Goal: Task Accomplishment & Management: Complete application form

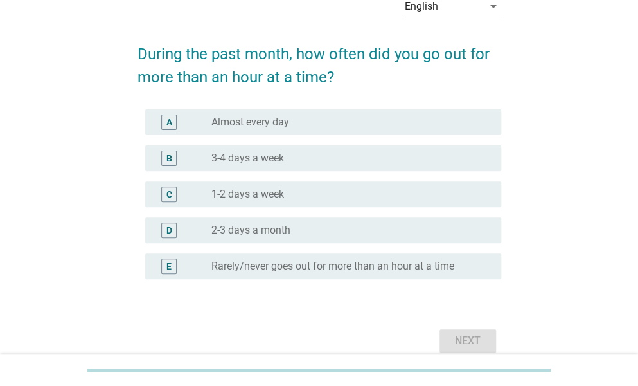
scroll to position [72, 0]
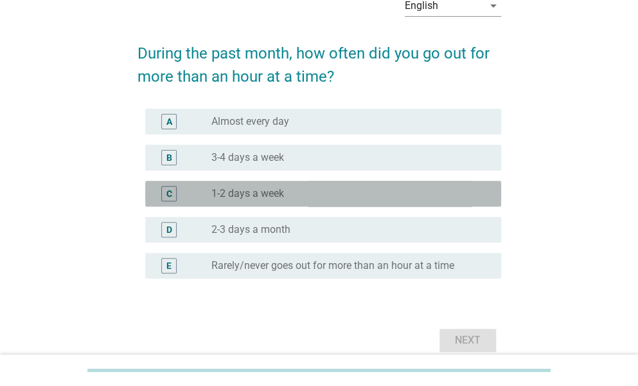
click at [279, 201] on div "C radio_button_unchecked 1-2 days a week" at bounding box center [323, 194] width 356 height 26
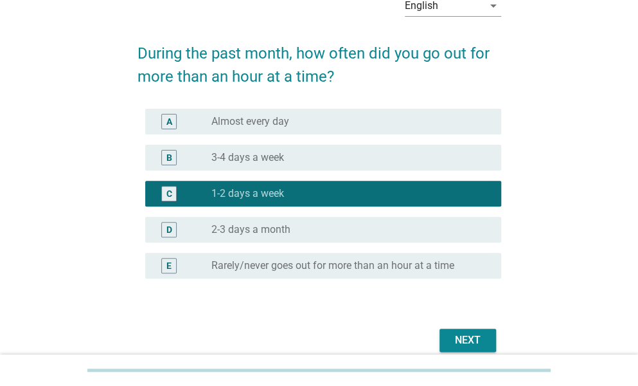
click at [462, 336] on div "Next" at bounding box center [468, 339] width 36 height 15
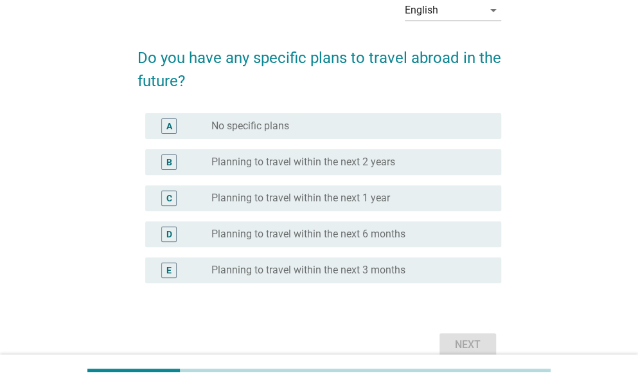
scroll to position [73, 0]
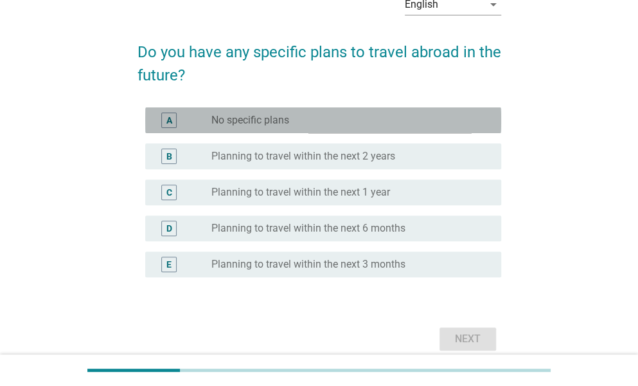
click at [357, 112] on div "radio_button_unchecked No specific plans" at bounding box center [350, 119] width 279 height 15
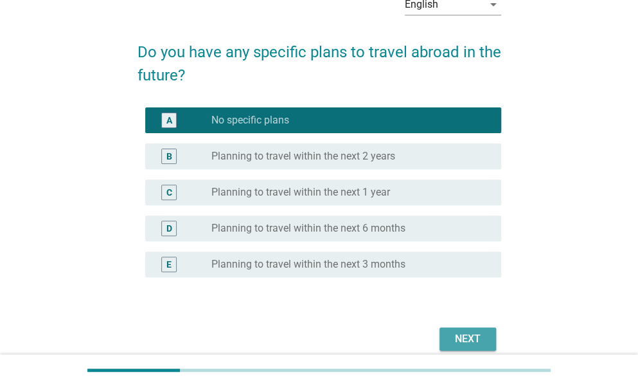
click at [470, 331] on div "Next" at bounding box center [468, 338] width 36 height 15
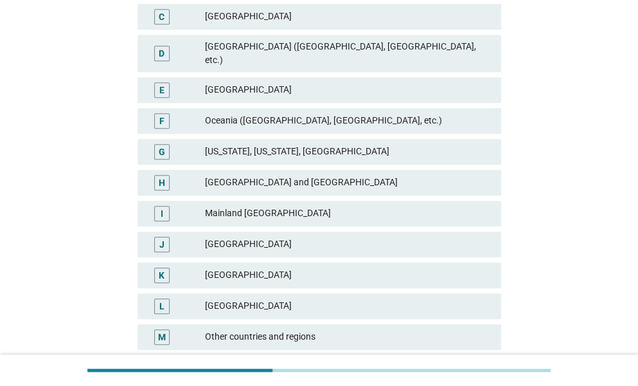
scroll to position [267, 0]
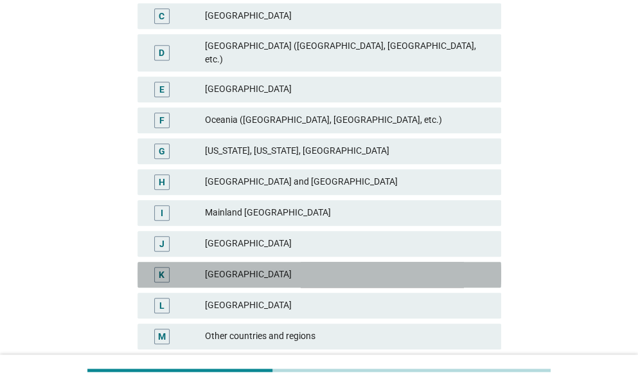
click at [213, 267] on div "[GEOGRAPHIC_DATA]" at bounding box center [348, 274] width 286 height 15
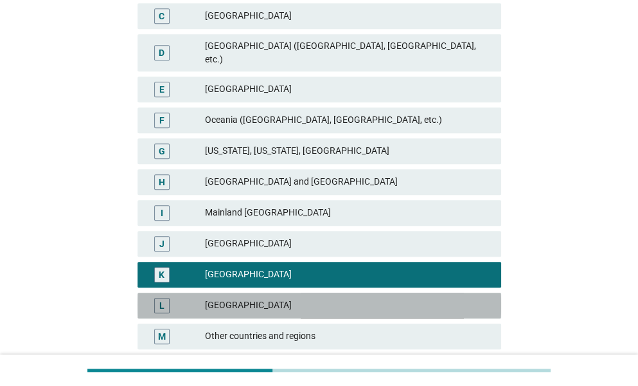
click at [225, 297] on div "[GEOGRAPHIC_DATA]" at bounding box center [348, 304] width 286 height 15
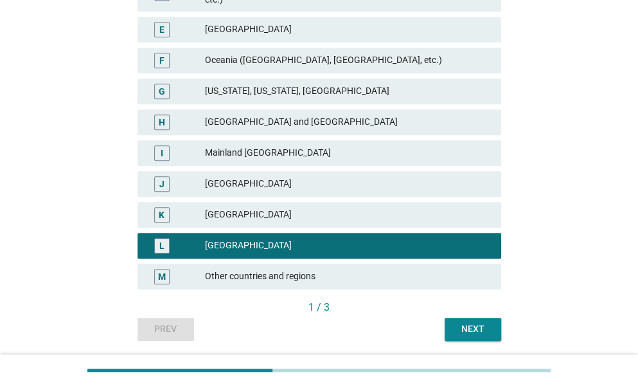
scroll to position [338, 0]
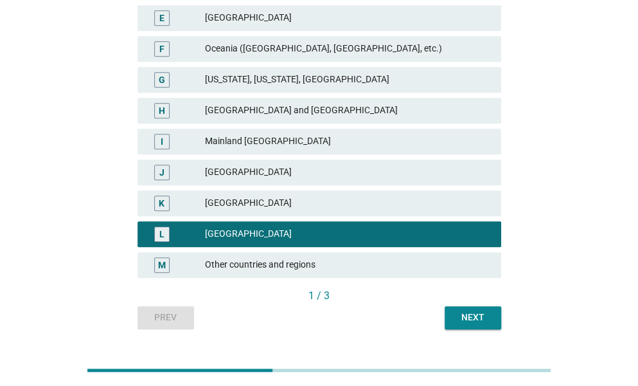
click at [260, 195] on div "[GEOGRAPHIC_DATA]" at bounding box center [348, 202] width 286 height 15
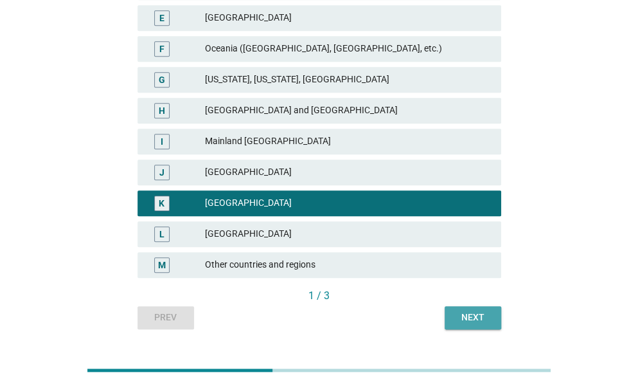
click at [472, 314] on button "Next" at bounding box center [473, 317] width 57 height 23
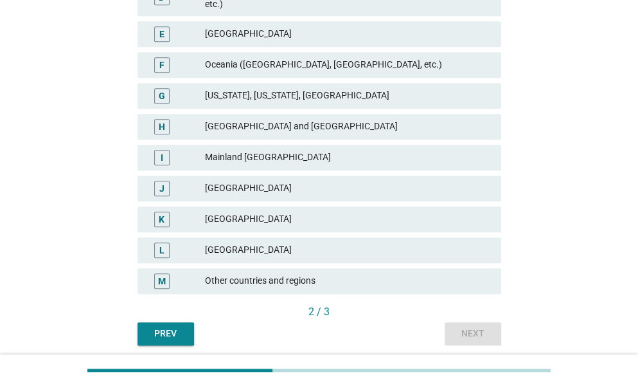
scroll to position [323, 0]
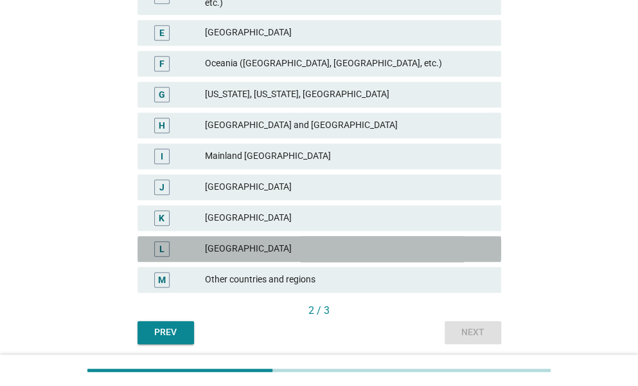
click at [233, 241] on div "[GEOGRAPHIC_DATA]" at bounding box center [348, 248] width 286 height 15
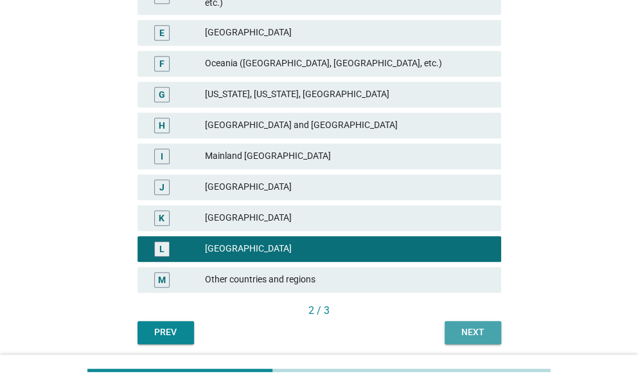
click at [466, 325] on div "Next" at bounding box center [473, 331] width 36 height 13
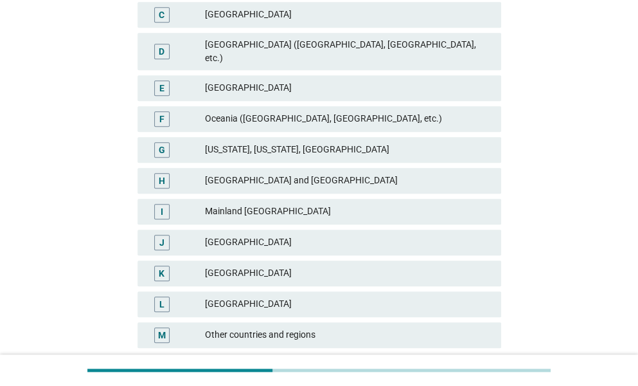
scroll to position [272, 0]
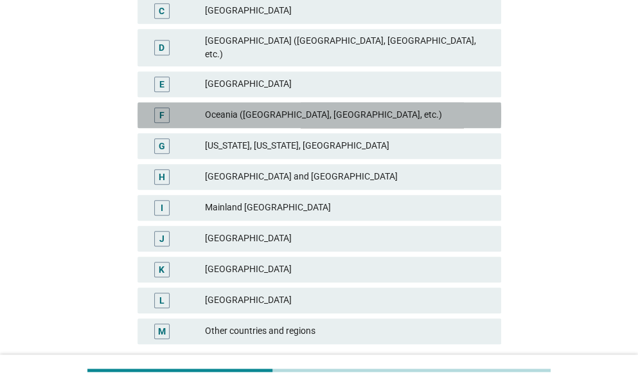
click at [324, 111] on div "F Oceania ([GEOGRAPHIC_DATA], [GEOGRAPHIC_DATA], etc.)" at bounding box center [319, 115] width 364 height 26
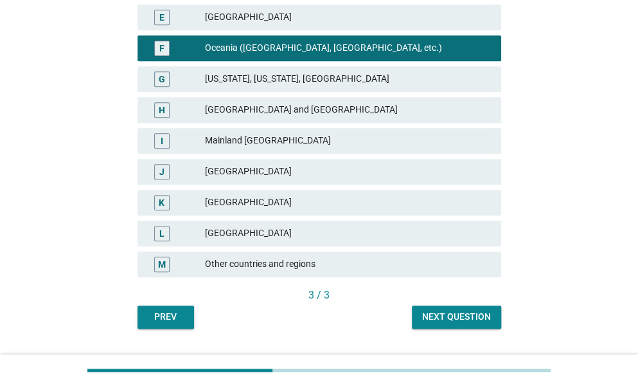
scroll to position [358, 0]
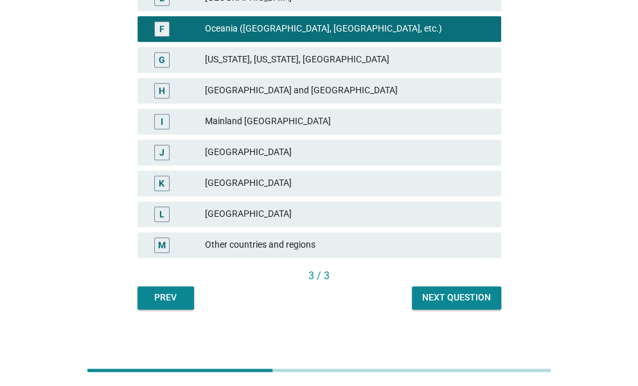
click at [454, 286] on button "Next question" at bounding box center [456, 297] width 89 height 23
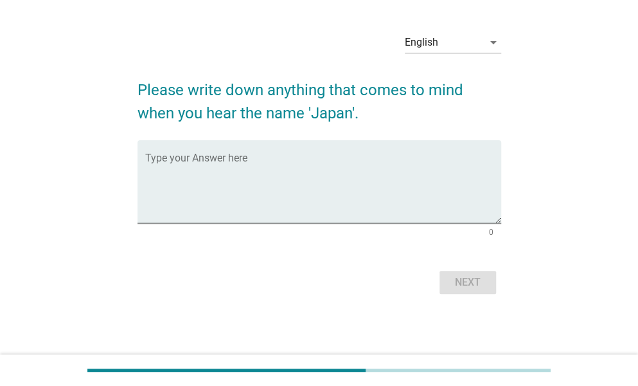
scroll to position [0, 0]
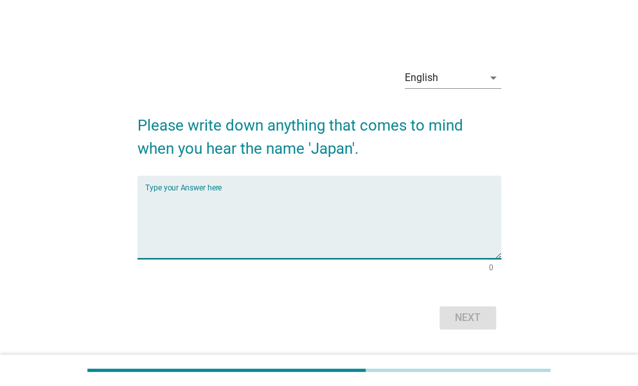
click at [206, 201] on textarea "Type your Answer here" at bounding box center [323, 224] width 356 height 67
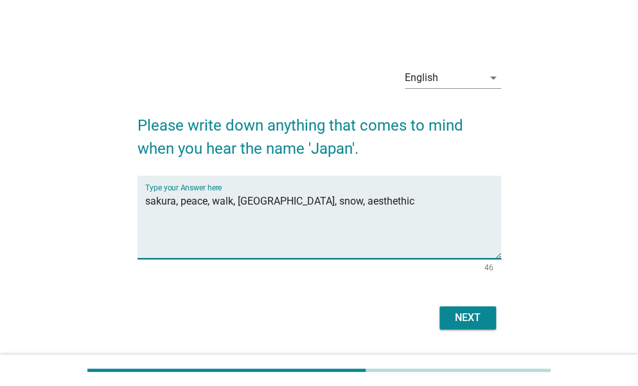
click at [328, 202] on textarea "sakura, peace, walk, [GEOGRAPHIC_DATA], snow, aesthethic" at bounding box center [323, 224] width 356 height 67
click at [391, 206] on textarea "sakura, peace, walk, [GEOGRAPHIC_DATA], snow, aestethic" at bounding box center [323, 224] width 356 height 67
click at [326, 201] on textarea "sakura, peace, walk, [GEOGRAPHIC_DATA], snow, aestethic" at bounding box center [323, 224] width 356 height 67
type textarea "sakura, peace, walk, [GEOGRAPHIC_DATA], snow, aesthethic"
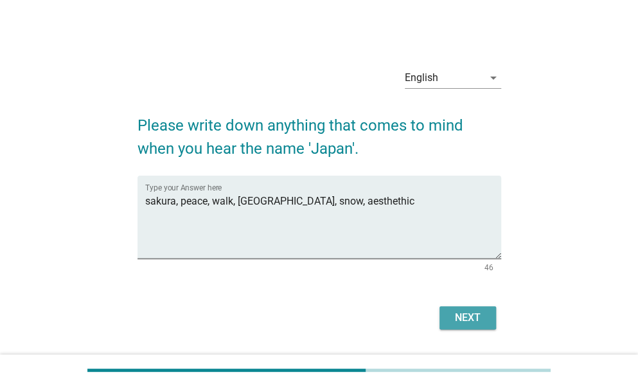
click at [472, 317] on div "Next" at bounding box center [468, 317] width 36 height 15
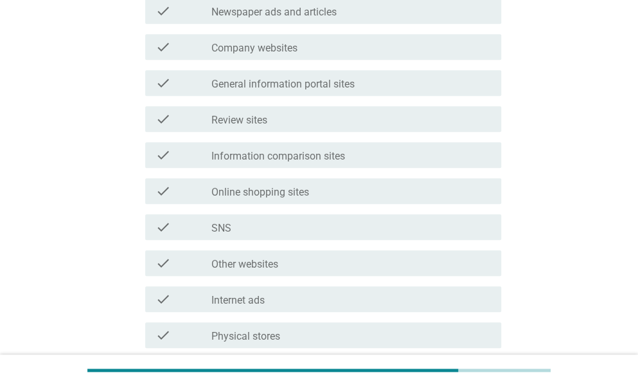
scroll to position [351, 0]
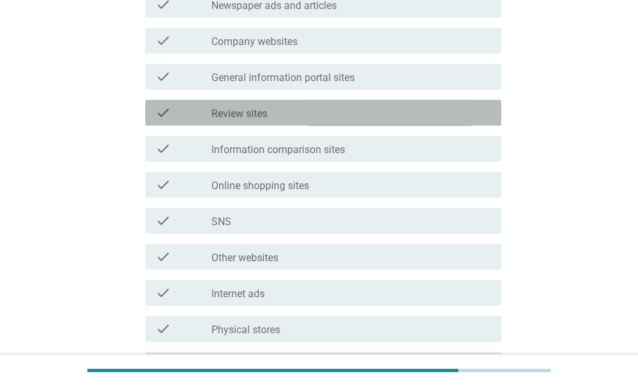
click at [240, 107] on label "Review sites" at bounding box center [239, 113] width 56 height 13
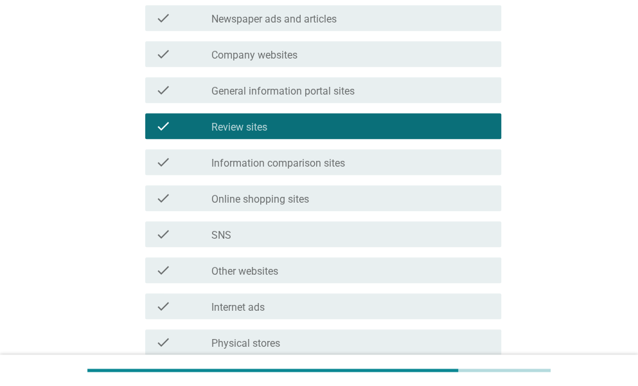
scroll to position [339, 0]
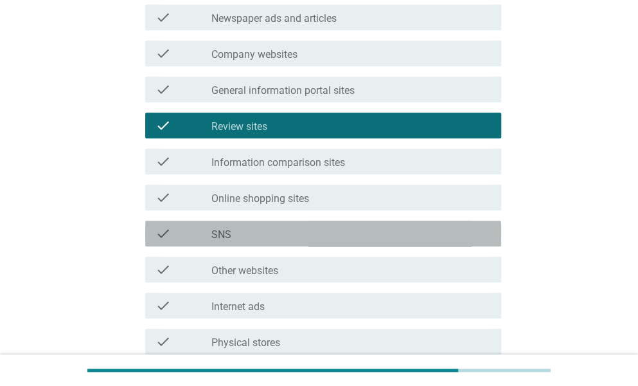
click at [215, 232] on label "SNS" at bounding box center [221, 234] width 20 height 13
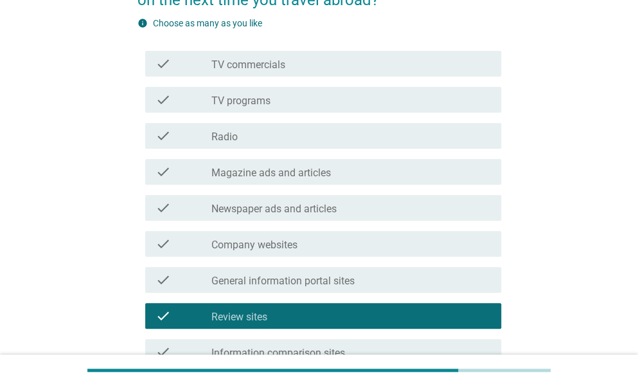
scroll to position [148, 0]
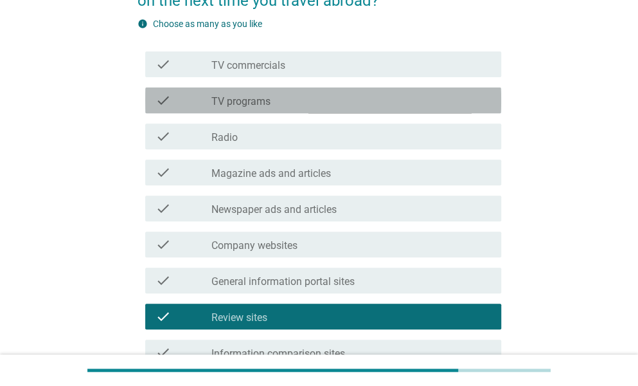
click at [286, 107] on div "check_box_outline_blank TV programs" at bounding box center [350, 100] width 279 height 15
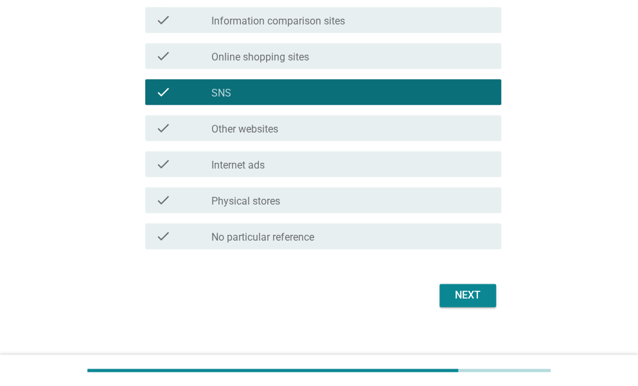
scroll to position [493, 0]
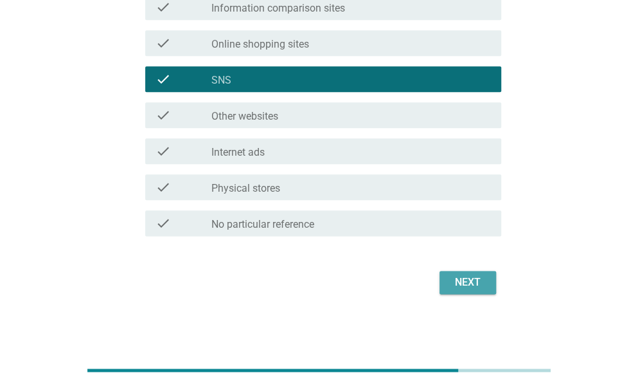
click at [463, 279] on div "Next" at bounding box center [468, 281] width 36 height 15
